Goal: Task Accomplishment & Management: Use online tool/utility

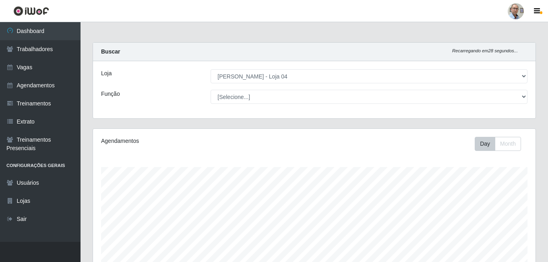
select select "251"
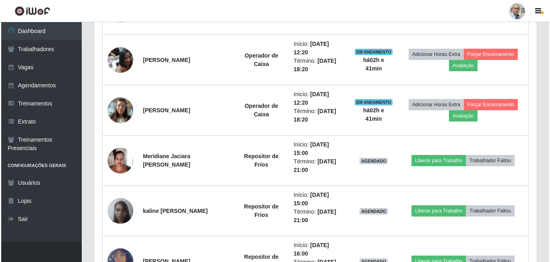
scroll to position [483, 0]
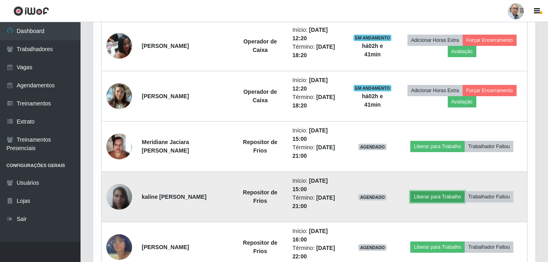
click at [458, 198] on button "Liberar para Trabalho" at bounding box center [437, 196] width 54 height 11
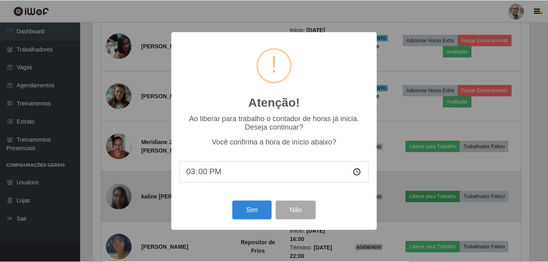
scroll to position [167, 438]
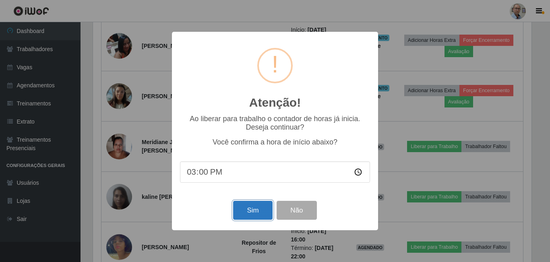
click at [241, 215] on button "Sim" at bounding box center [252, 210] width 39 height 19
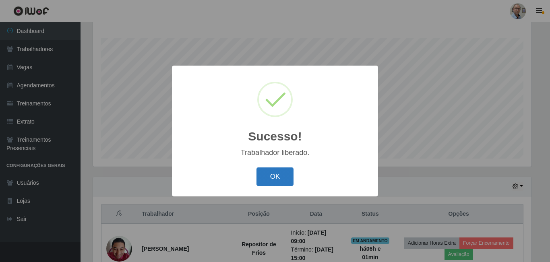
click at [277, 180] on button "OK" at bounding box center [274, 176] width 37 height 19
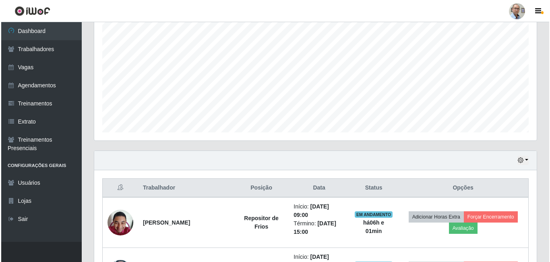
scroll to position [169, 0]
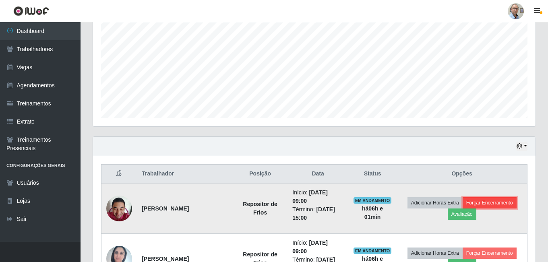
click at [493, 205] on button "Forçar Encerramento" at bounding box center [490, 202] width 54 height 11
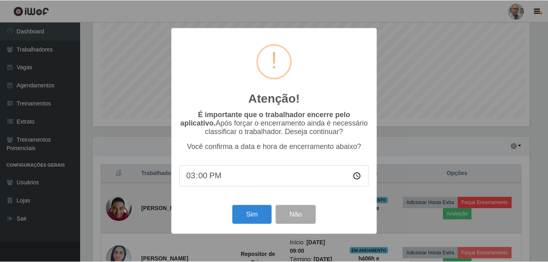
scroll to position [167, 438]
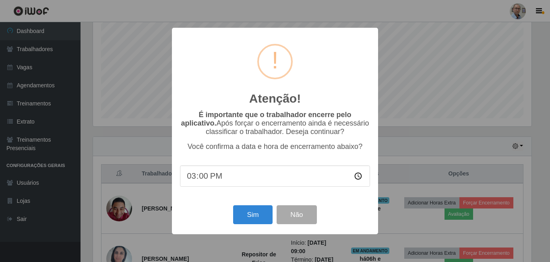
click at [405, 217] on div "Atenção! × É importante que o trabalhador encerre pelo aplicativo. Após forçar …" at bounding box center [275, 131] width 550 height 262
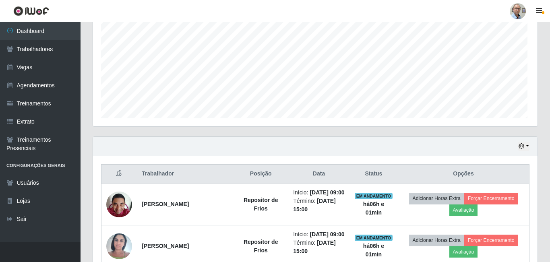
scroll to position [167, 442]
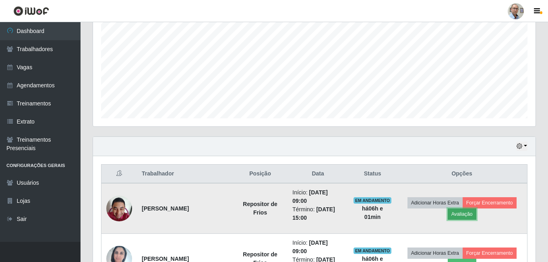
click at [460, 216] on button "Avaliação" at bounding box center [462, 214] width 29 height 11
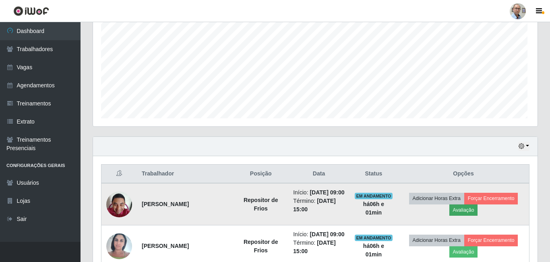
scroll to position [167, 438]
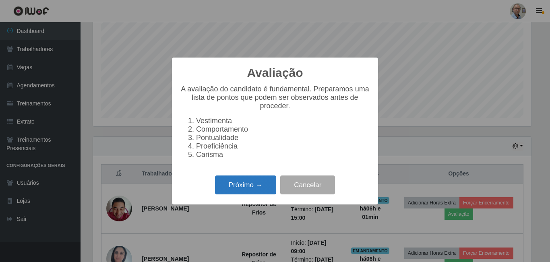
click at [242, 188] on button "Próximo →" at bounding box center [245, 185] width 61 height 19
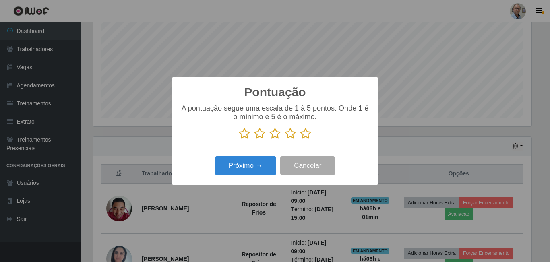
click at [308, 137] on icon at bounding box center [305, 134] width 11 height 12
click at [300, 140] on input "radio" at bounding box center [300, 140] width 0 height 0
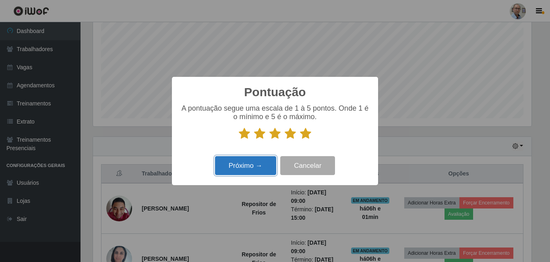
click at [247, 169] on button "Próximo →" at bounding box center [245, 165] width 61 height 19
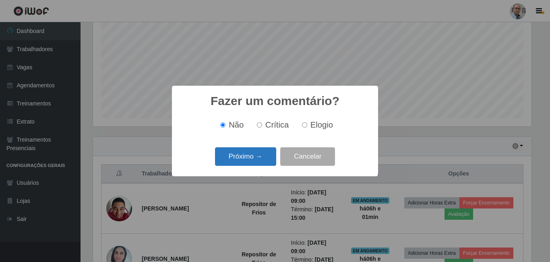
click at [261, 159] on button "Próximo →" at bounding box center [245, 156] width 61 height 19
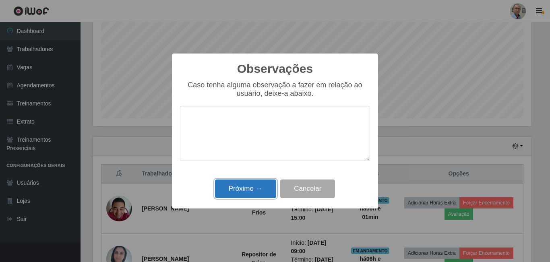
click at [254, 191] on button "Próximo →" at bounding box center [245, 189] width 61 height 19
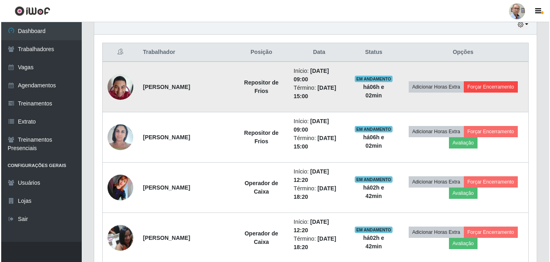
scroll to position [210, 0]
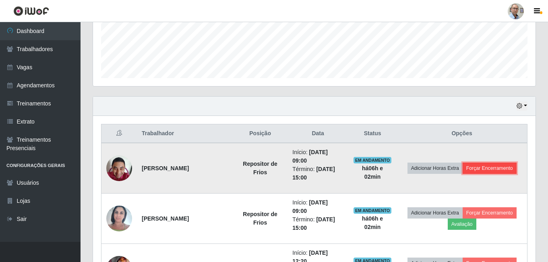
click at [486, 165] on button "Forçar Encerramento" at bounding box center [490, 168] width 54 height 11
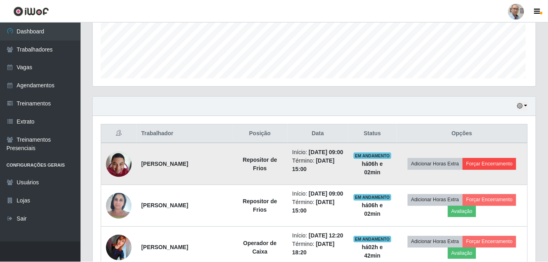
scroll to position [167, 438]
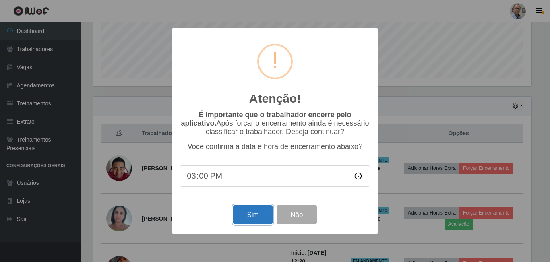
click at [252, 217] on button "Sim" at bounding box center [252, 214] width 39 height 19
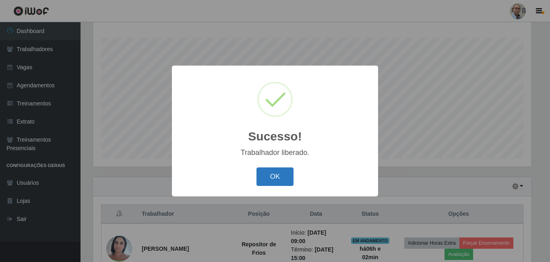
click at [276, 180] on button "OK" at bounding box center [274, 176] width 37 height 19
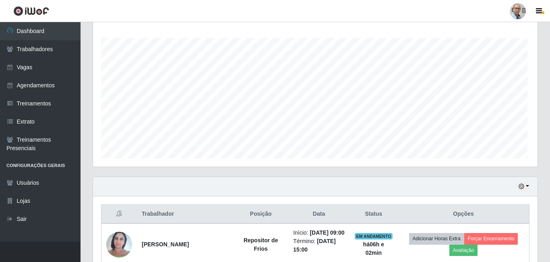
scroll to position [167, 442]
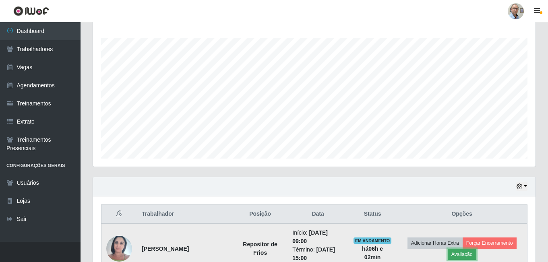
click at [468, 255] on button "Avaliação" at bounding box center [462, 254] width 29 height 11
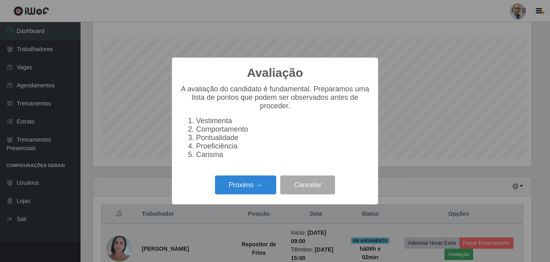
scroll to position [167, 438]
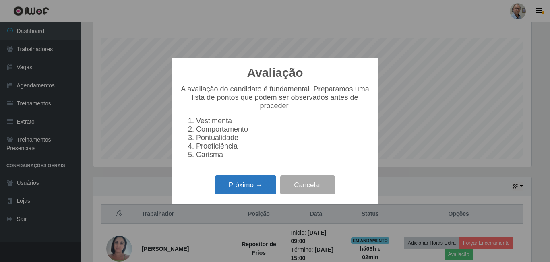
click at [238, 190] on button "Próximo →" at bounding box center [245, 185] width 61 height 19
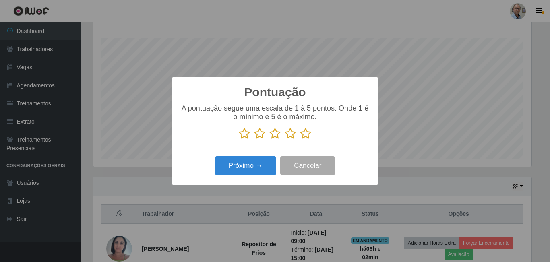
click at [300, 137] on icon at bounding box center [305, 134] width 11 height 12
click at [300, 140] on input "radio" at bounding box center [300, 140] width 0 height 0
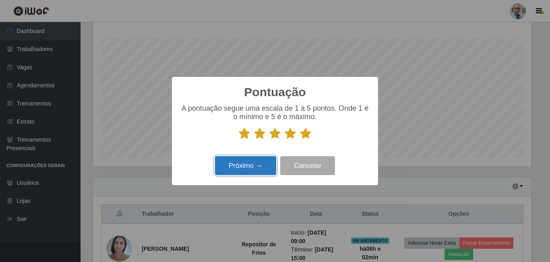
click at [252, 173] on button "Próximo →" at bounding box center [245, 165] width 61 height 19
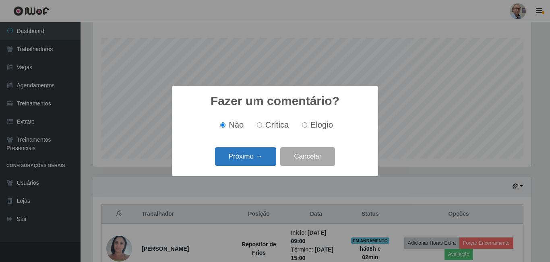
click at [251, 157] on button "Próximo →" at bounding box center [245, 156] width 61 height 19
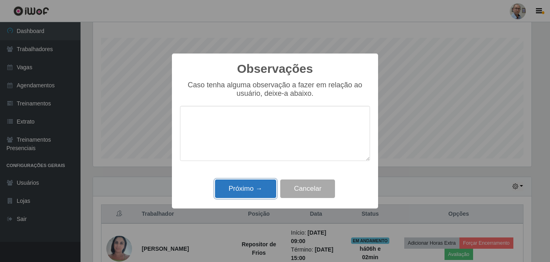
click at [248, 188] on button "Próximo →" at bounding box center [245, 189] width 61 height 19
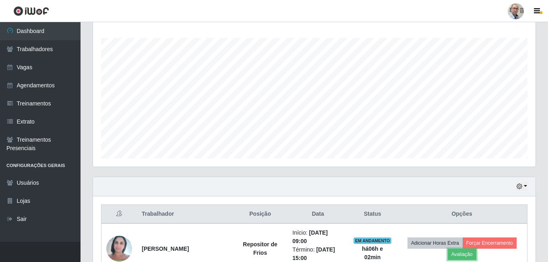
scroll to position [0, 0]
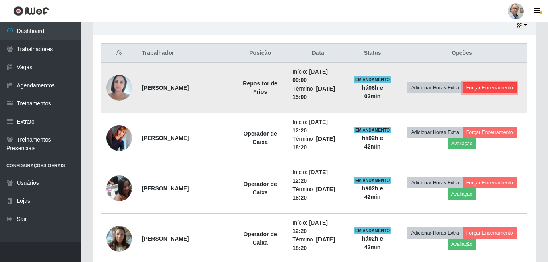
click at [491, 87] on button "Forçar Encerramento" at bounding box center [490, 87] width 54 height 11
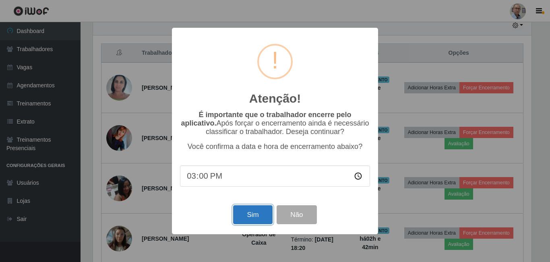
click at [255, 218] on button "Sim" at bounding box center [252, 214] width 39 height 19
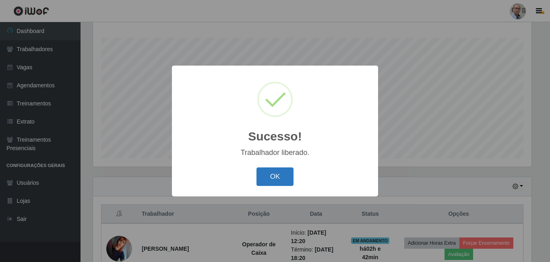
click at [283, 179] on button "OK" at bounding box center [274, 176] width 37 height 19
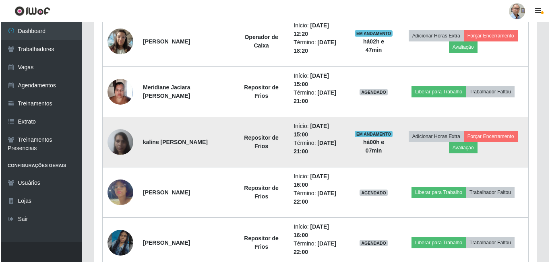
scroll to position [451, 0]
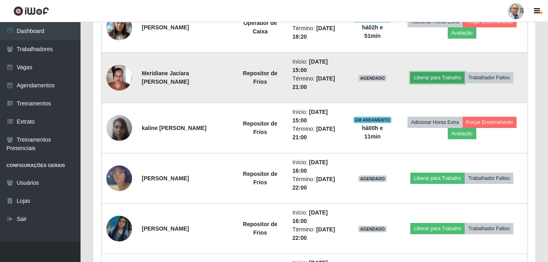
click at [440, 80] on button "Liberar para Trabalho" at bounding box center [437, 77] width 54 height 11
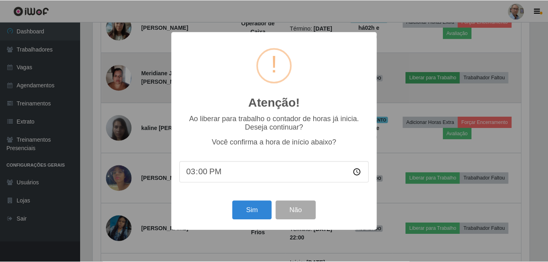
scroll to position [167, 438]
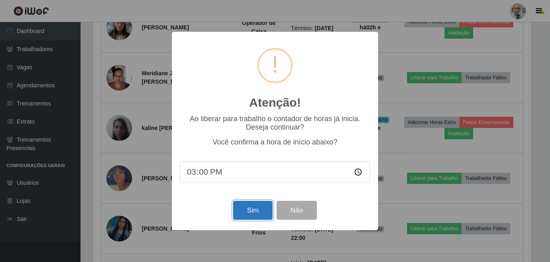
click at [237, 212] on button "Sim" at bounding box center [252, 210] width 39 height 19
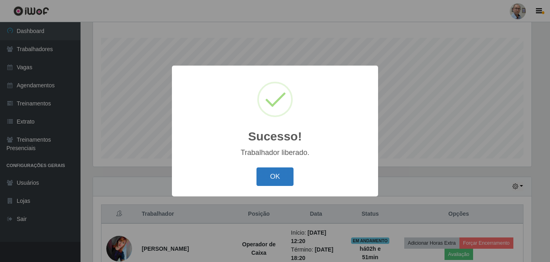
click at [283, 184] on button "OK" at bounding box center [274, 176] width 37 height 19
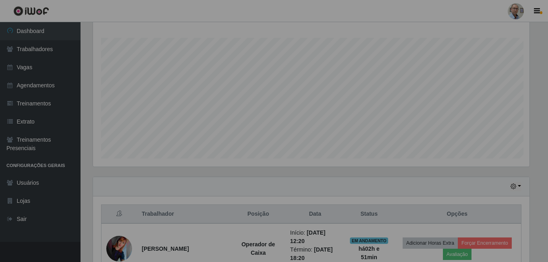
scroll to position [167, 442]
